Goal: Task Accomplishment & Management: Manage account settings

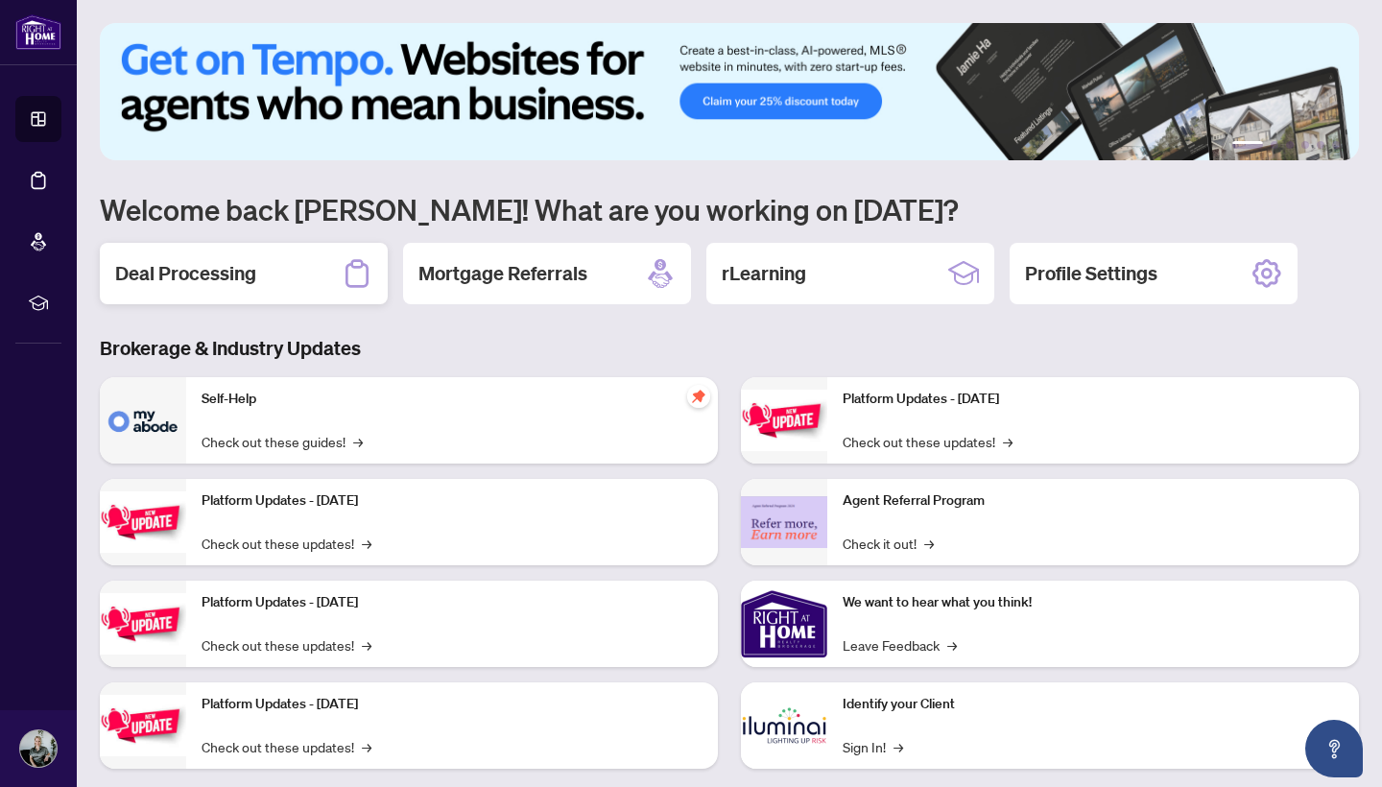
click at [234, 270] on h2 "Deal Processing" at bounding box center [185, 273] width 141 height 27
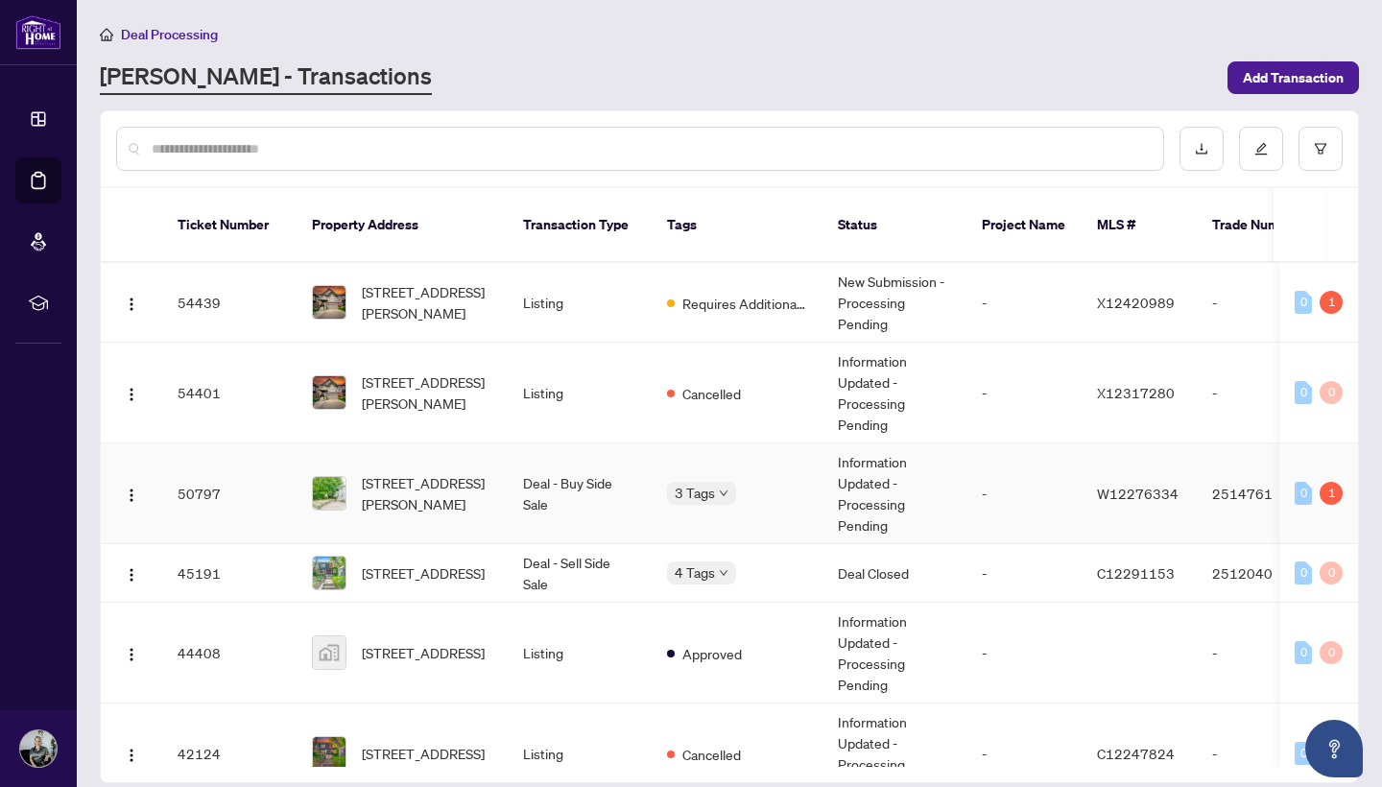
click at [579, 472] on td "Deal - Buy Side Sale" at bounding box center [580, 493] width 144 height 101
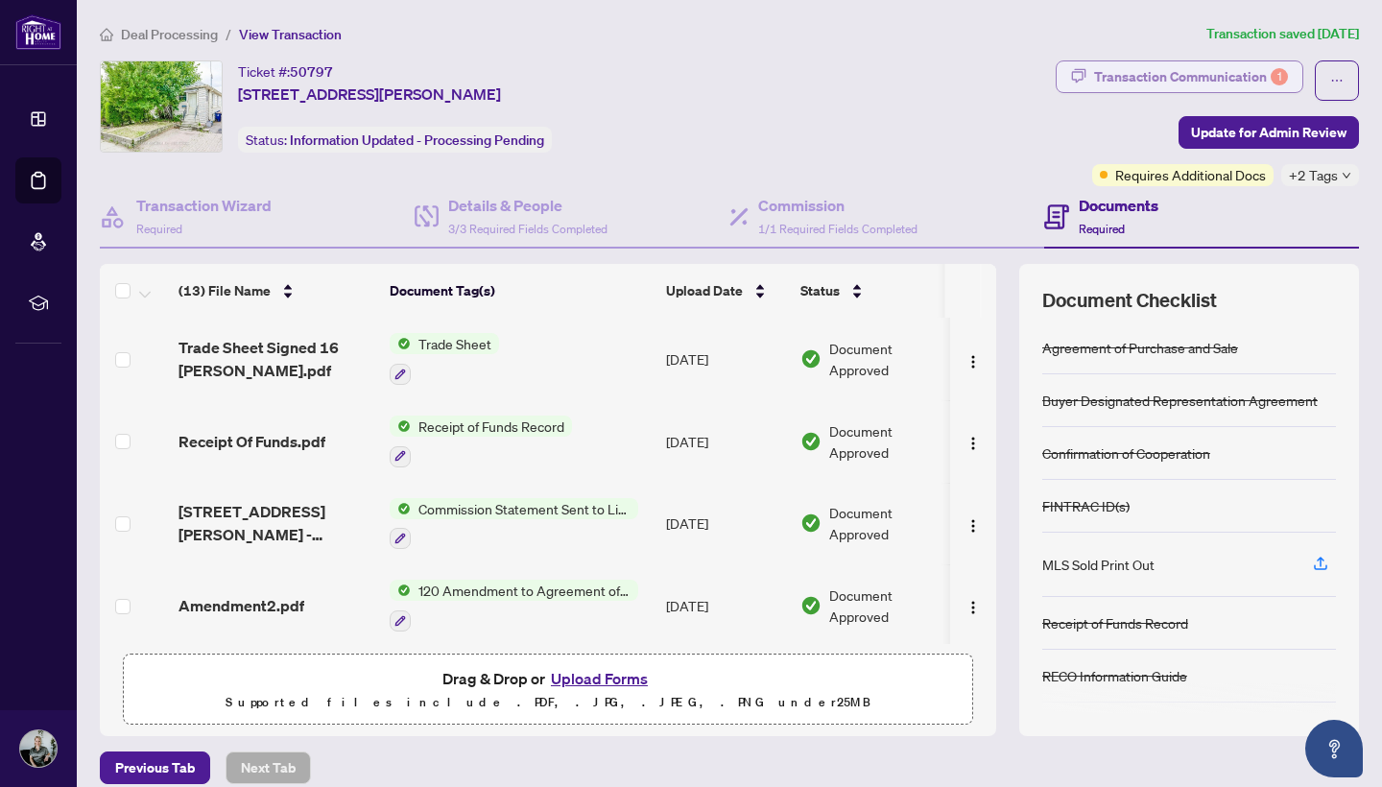
click at [1230, 79] on div "Transaction Communication 1" at bounding box center [1191, 76] width 194 height 31
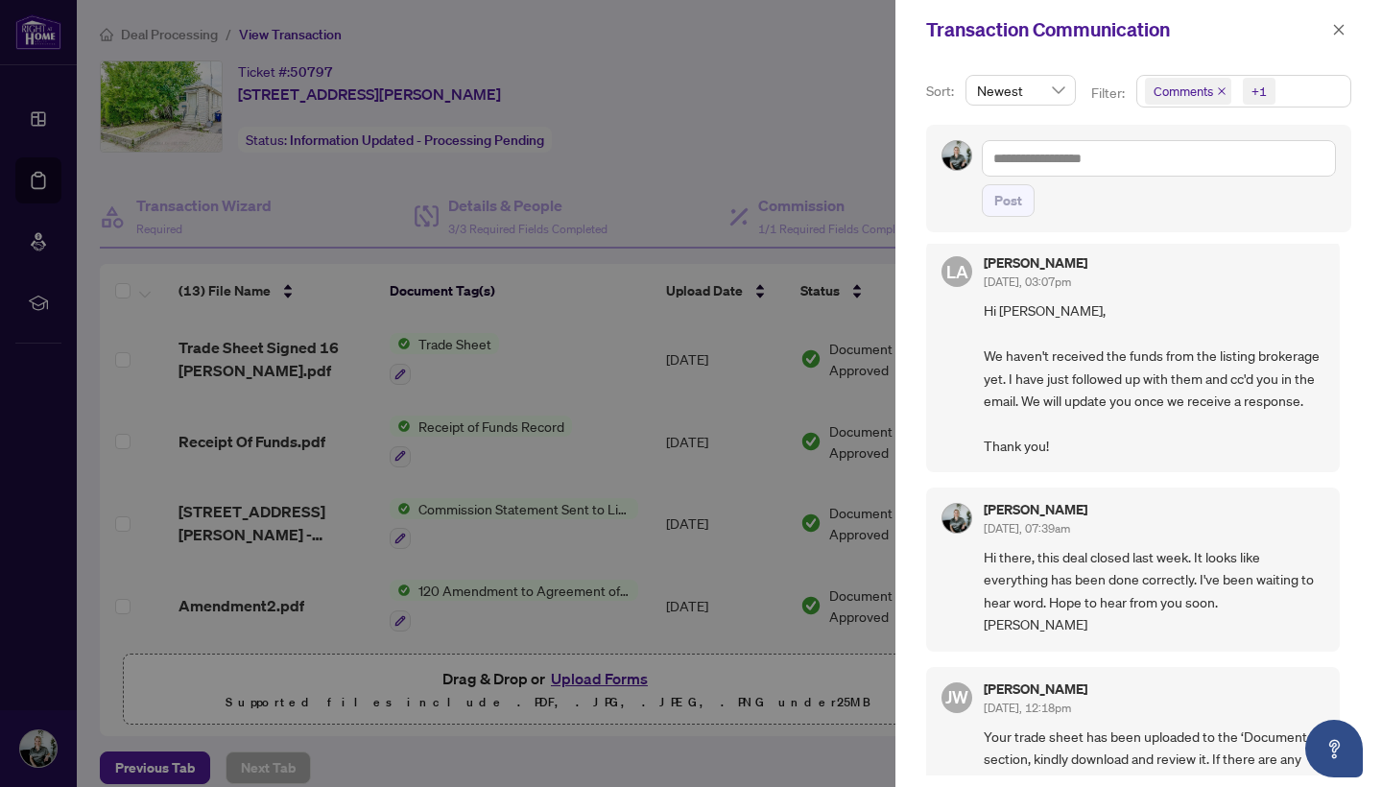
scroll to position [19, 0]
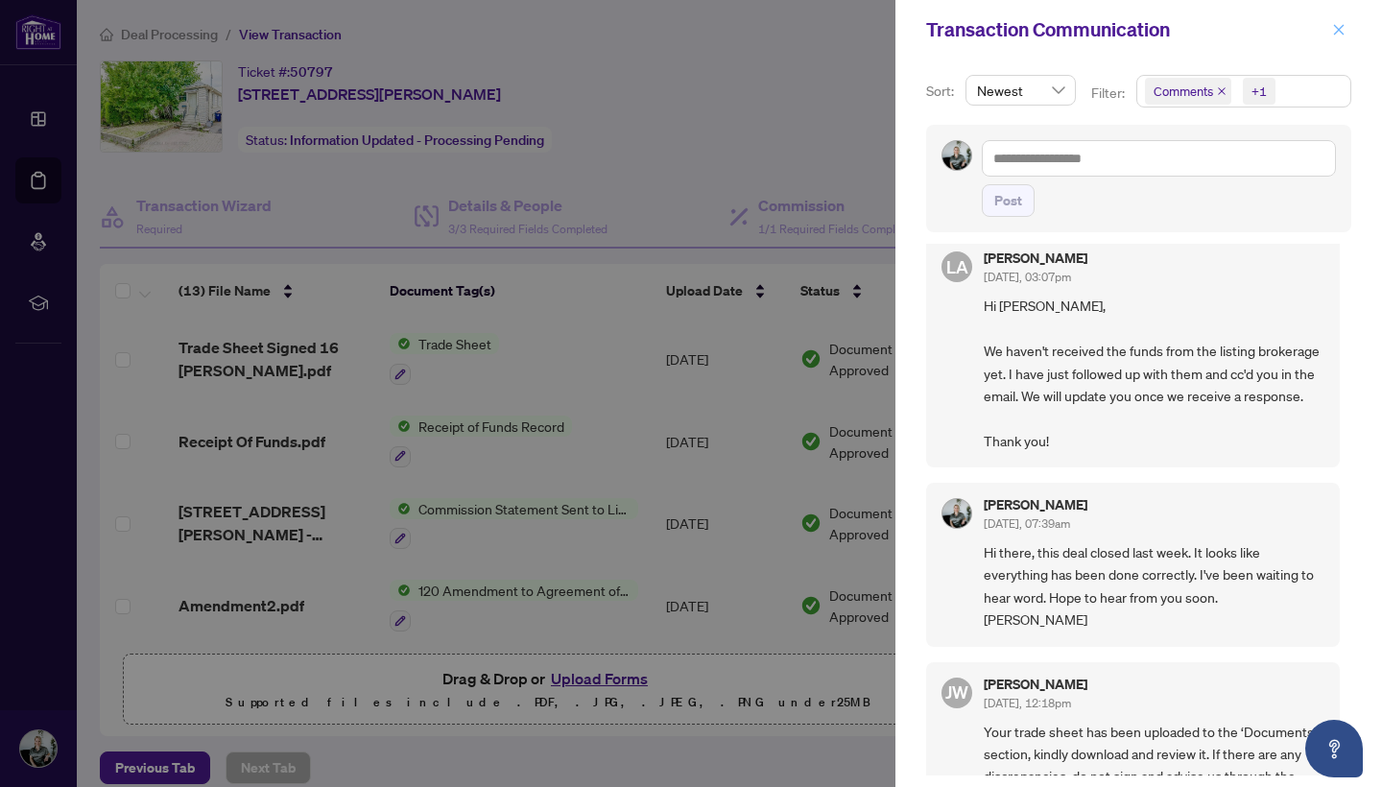
click at [1339, 25] on icon "close" at bounding box center [1338, 29] width 13 height 13
